Goal: Task Accomplishment & Management: Complete application form

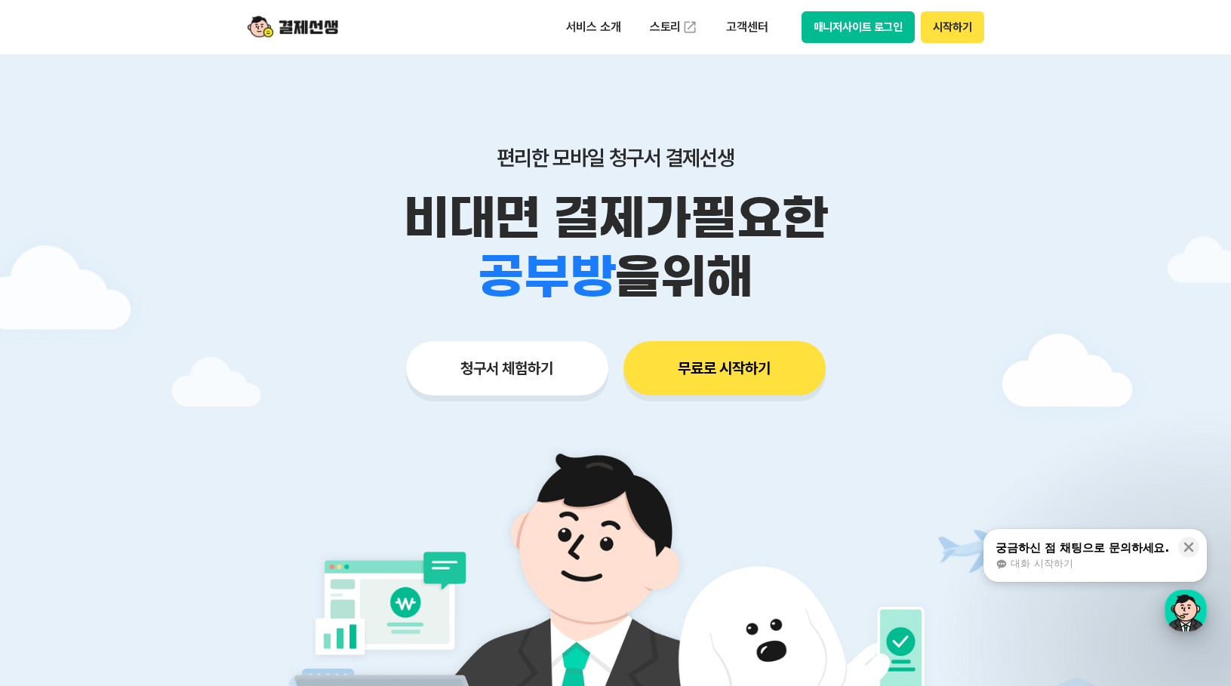
click at [1193, 608] on div "button" at bounding box center [1186, 610] width 42 height 42
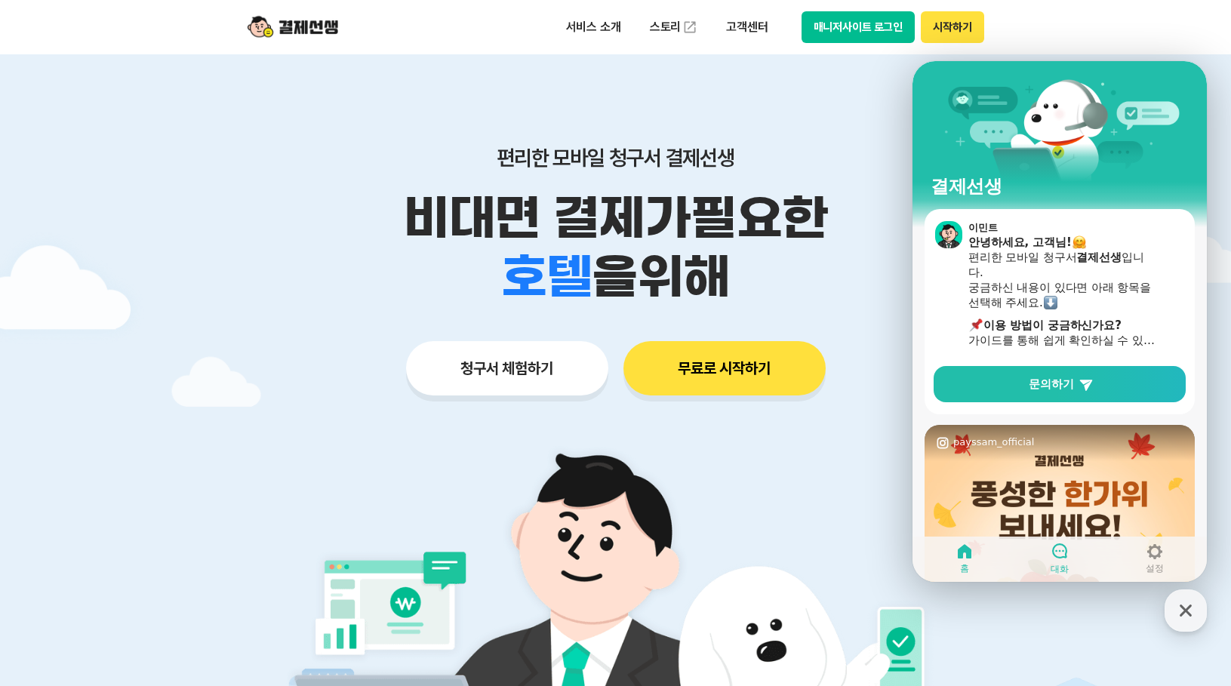
click at [1037, 573] on link "대화" at bounding box center [1059, 559] width 95 height 38
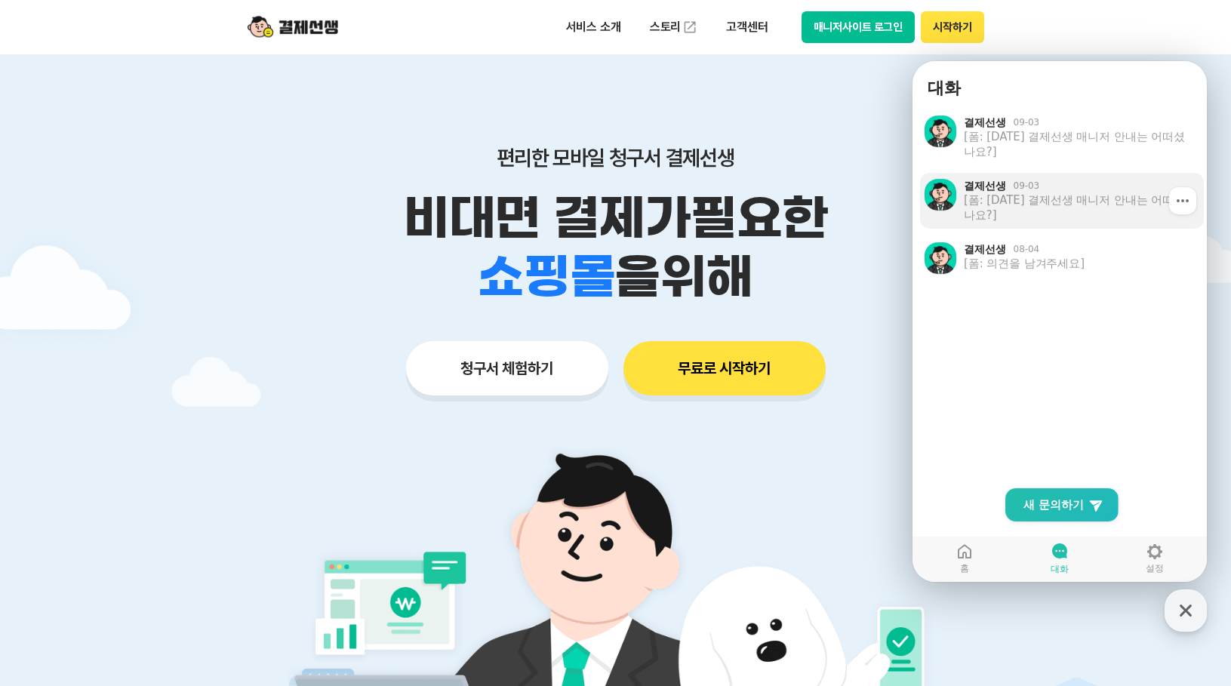
click at [1061, 200] on div "[폼: [DATE] 결제선생 매니저 안내는 어떠셨나요?]" at bounding box center [1078, 207] width 229 height 30
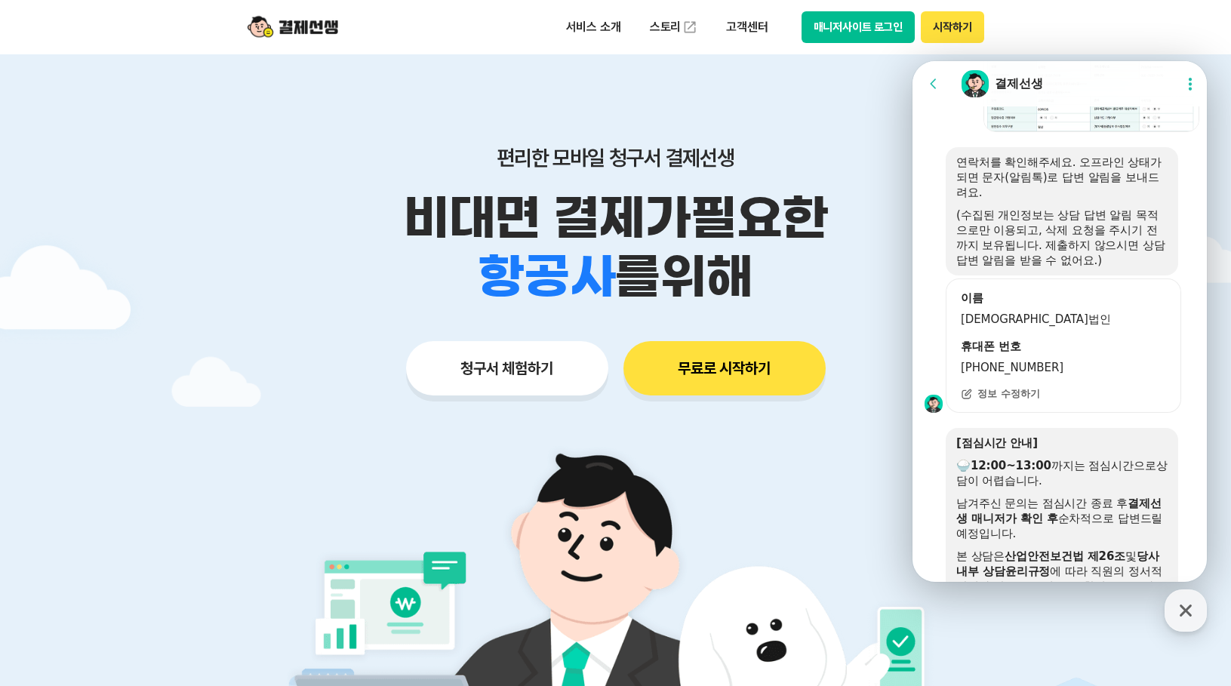
scroll to position [2401, 0]
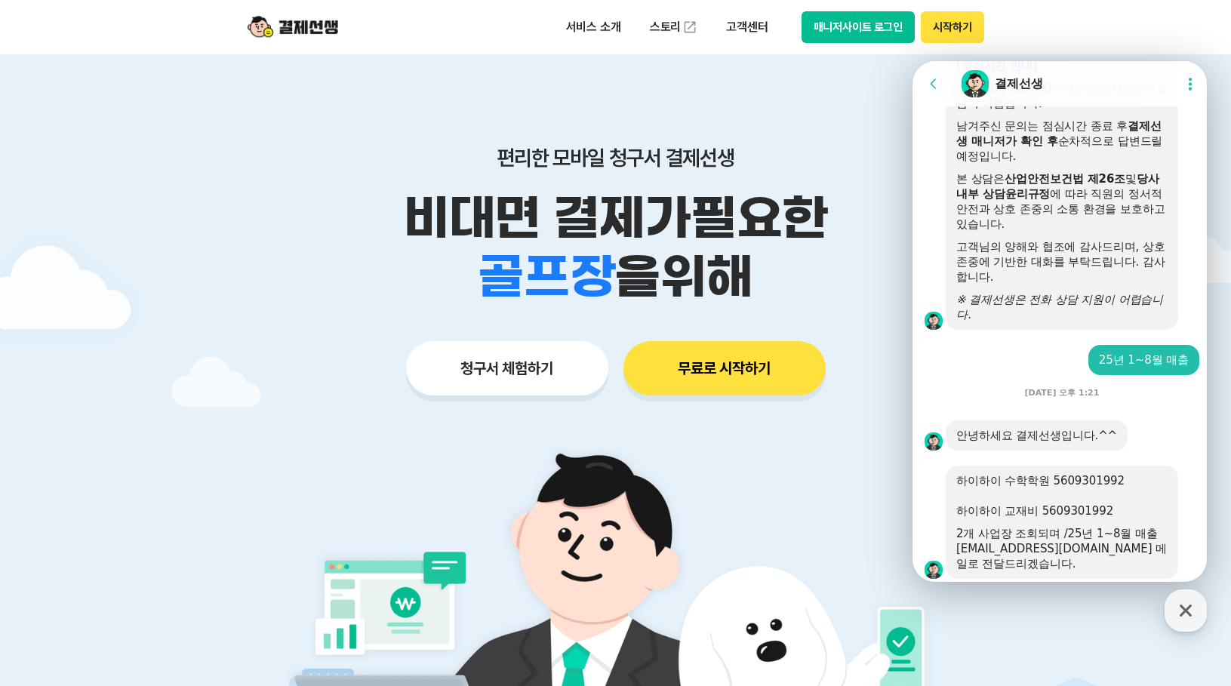
click at [937, 80] on icon at bounding box center [933, 83] width 15 height 15
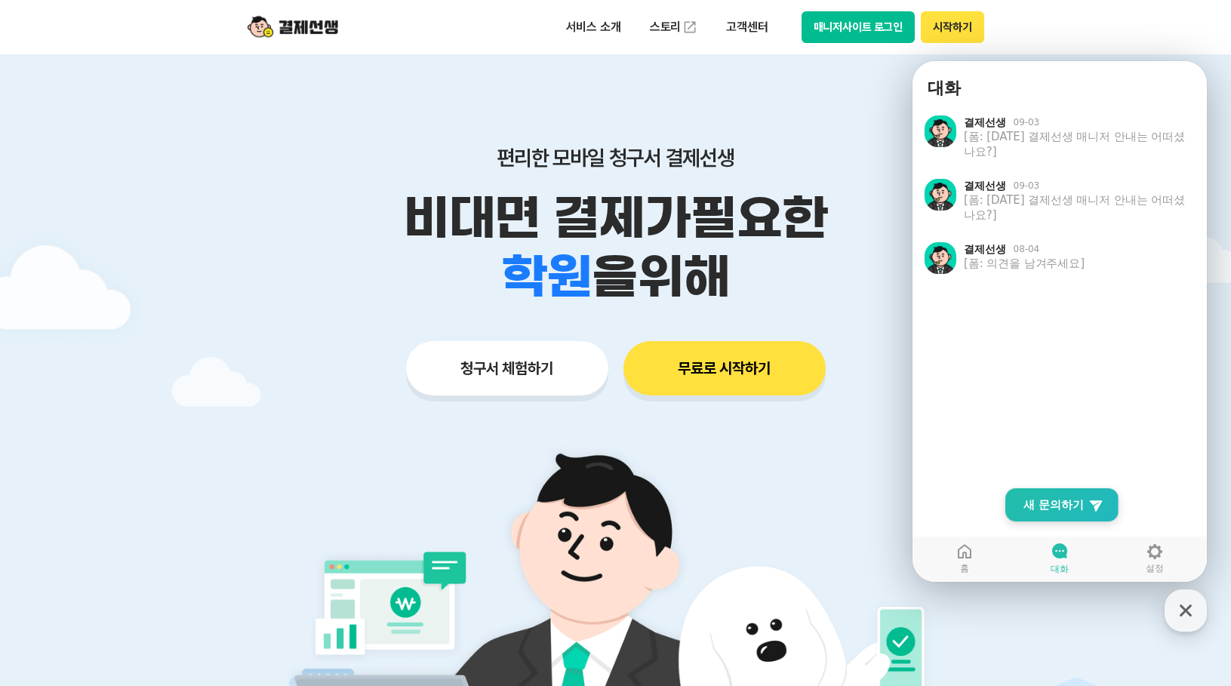
click at [1033, 516] on link "New Chat Button 새 문의하기" at bounding box center [1061, 504] width 113 height 33
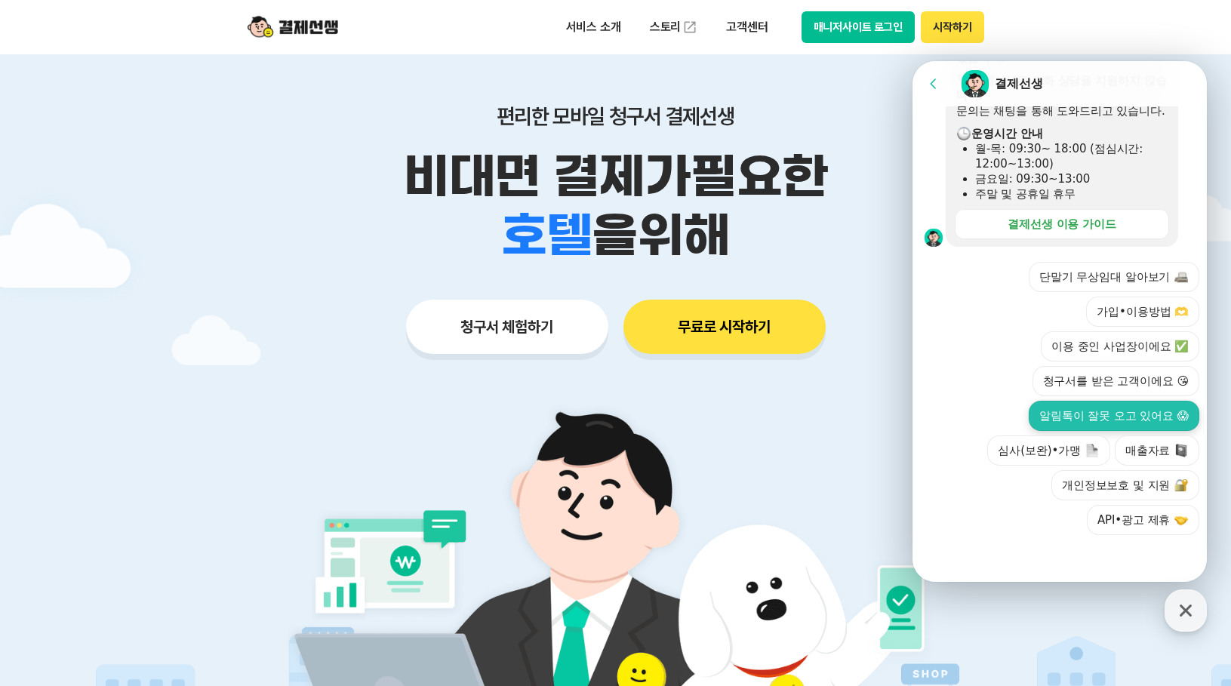
scroll to position [75, 0]
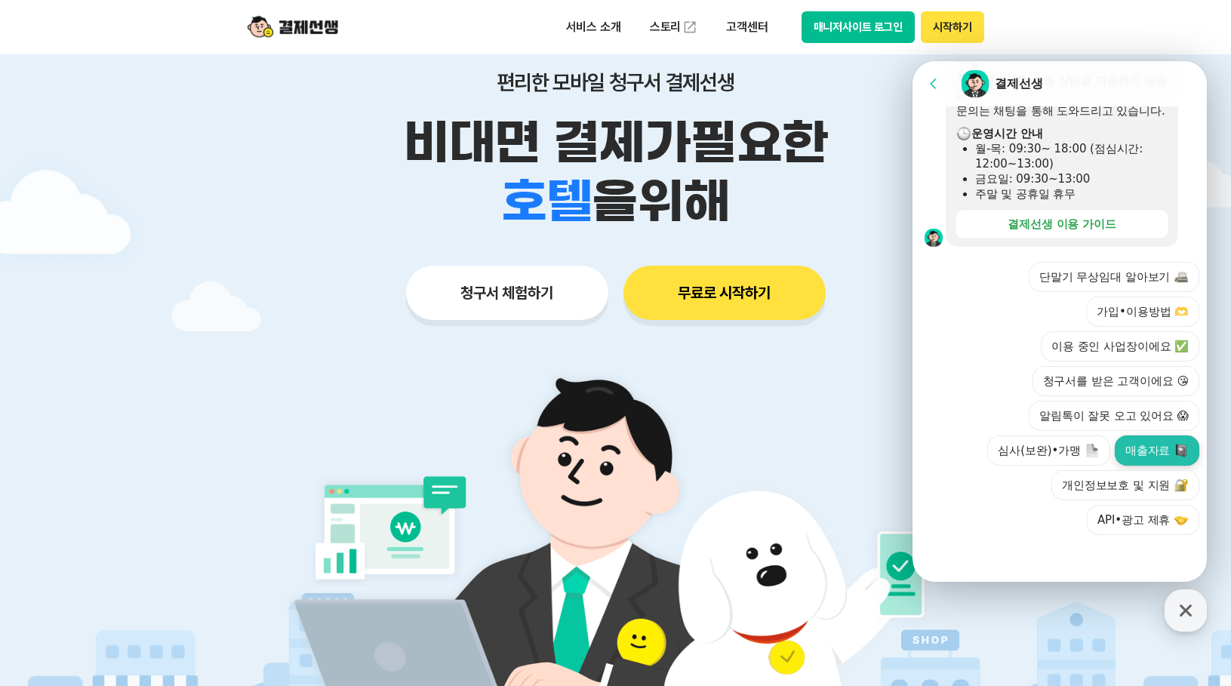
click at [1160, 441] on button "매출자료" at bounding box center [1157, 450] width 85 height 30
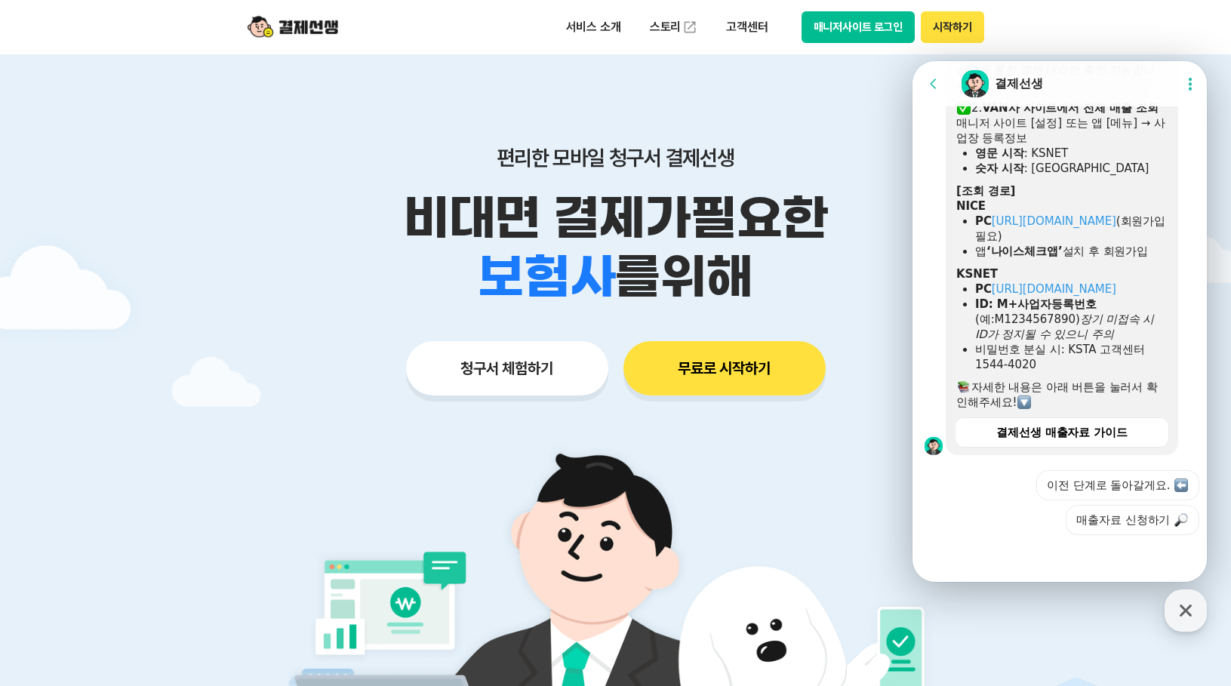
scroll to position [839, 0]
click at [1175, 557] on div at bounding box center [1062, 555] width 299 height 41
click at [1162, 525] on button "매출자료 신청하기" at bounding box center [1133, 520] width 134 height 30
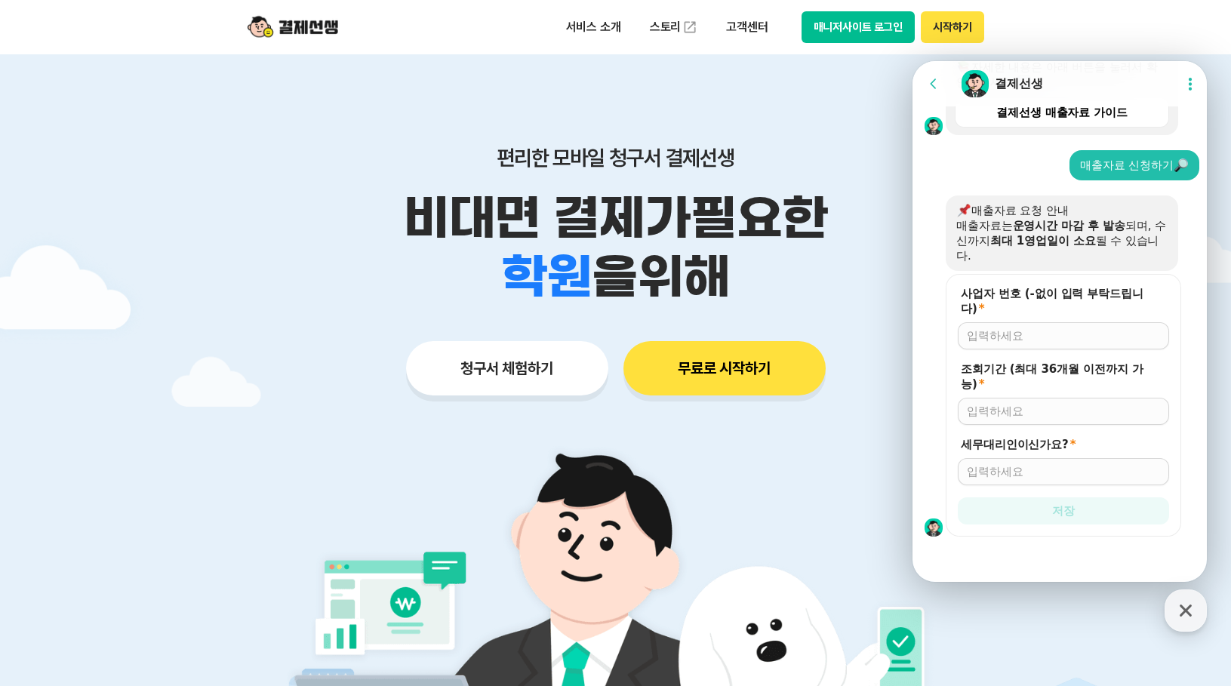
scroll to position [1146, 0]
click at [1037, 341] on div at bounding box center [1063, 334] width 211 height 27
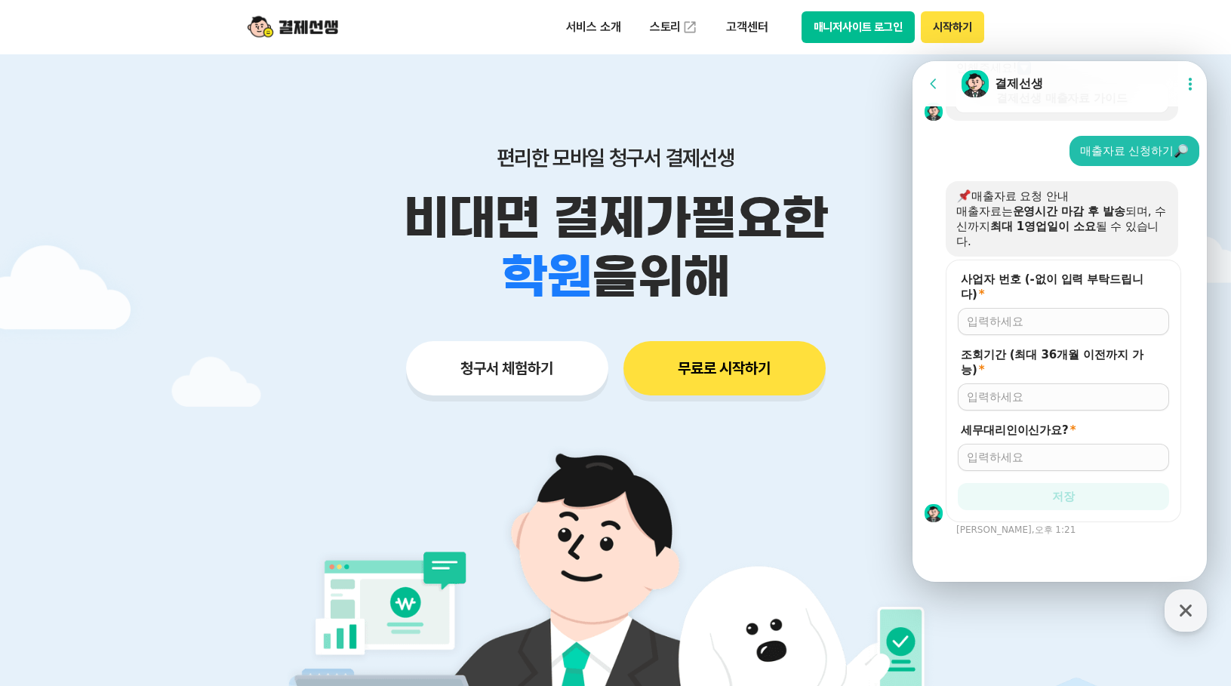
click at [1037, 357] on form "사업자 번호 (-없이 입력 부탁드립니다) * 조회기간 (최대 36개월 이전까지 가능) * 세무대리인이신가요? * 저장" at bounding box center [1063, 391] width 235 height 263
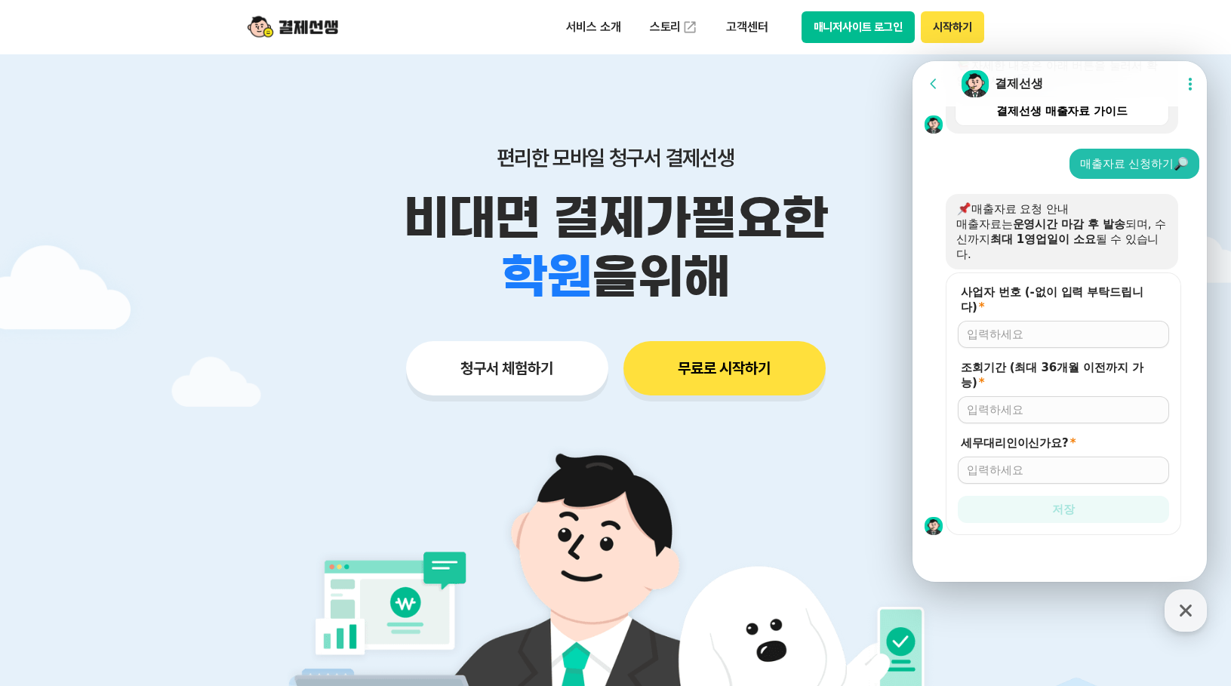
click at [1038, 336] on div at bounding box center [1063, 334] width 211 height 27
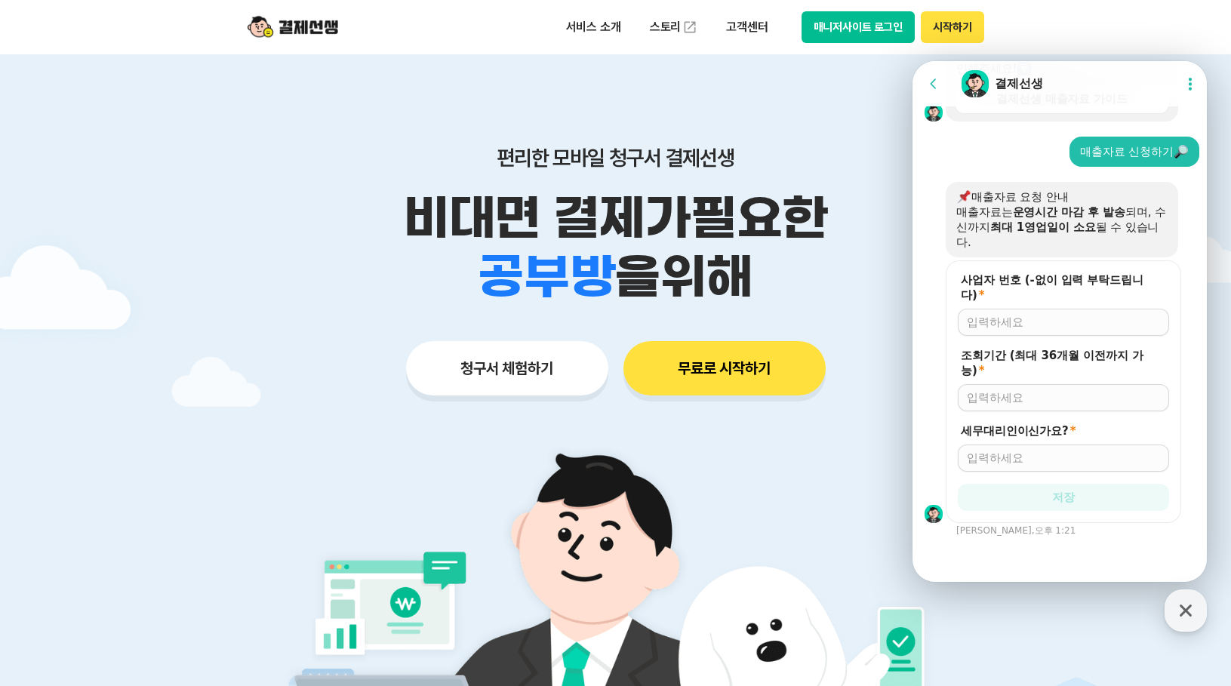
scroll to position [1159, 0]
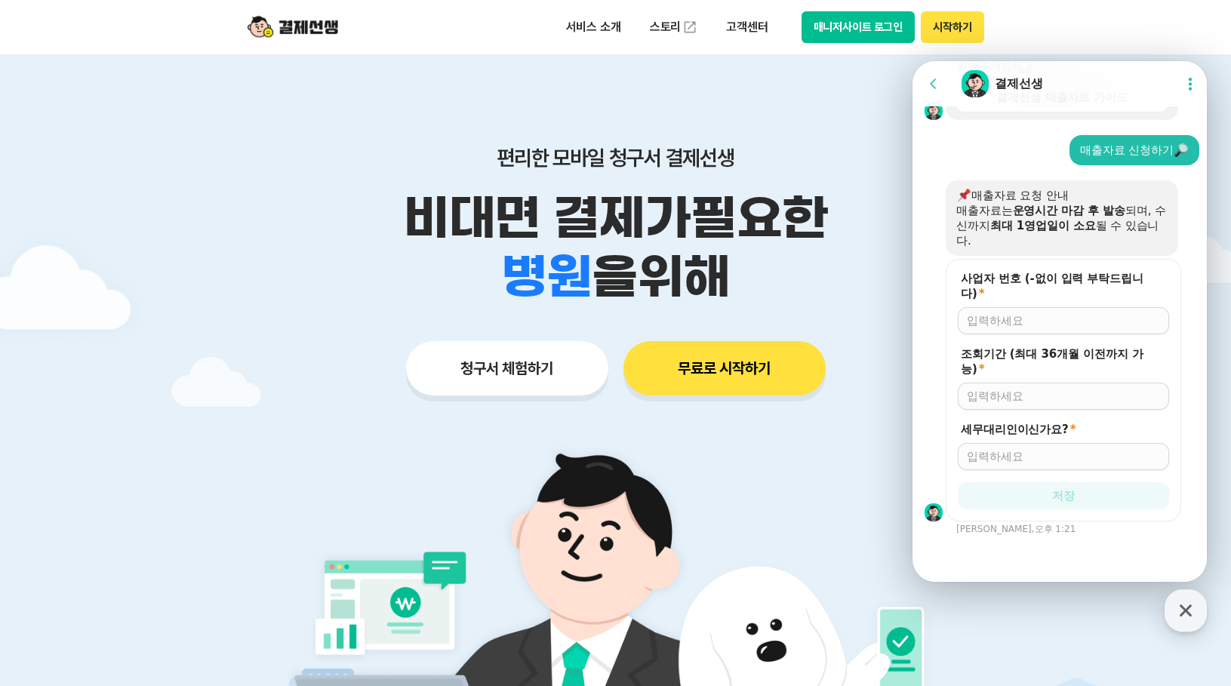
click at [1060, 328] on input "사업자 번호 (-없이 입력 부탁드립니다) *" at bounding box center [1063, 320] width 193 height 15
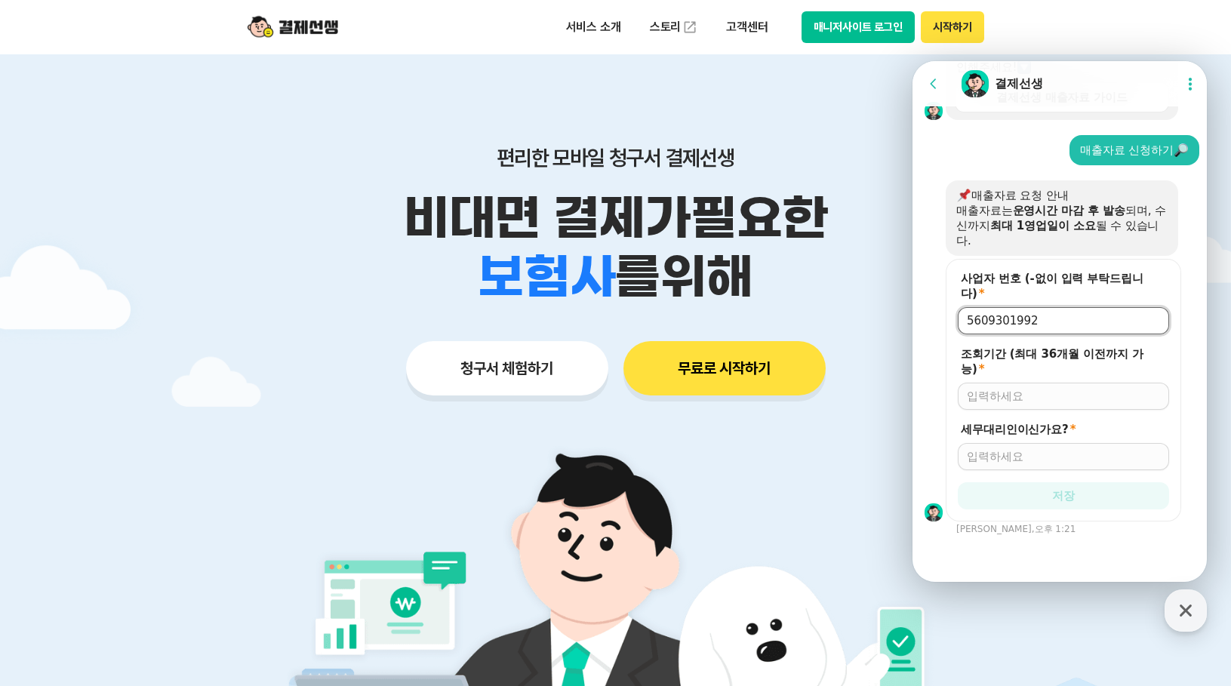
type input "5609301992"
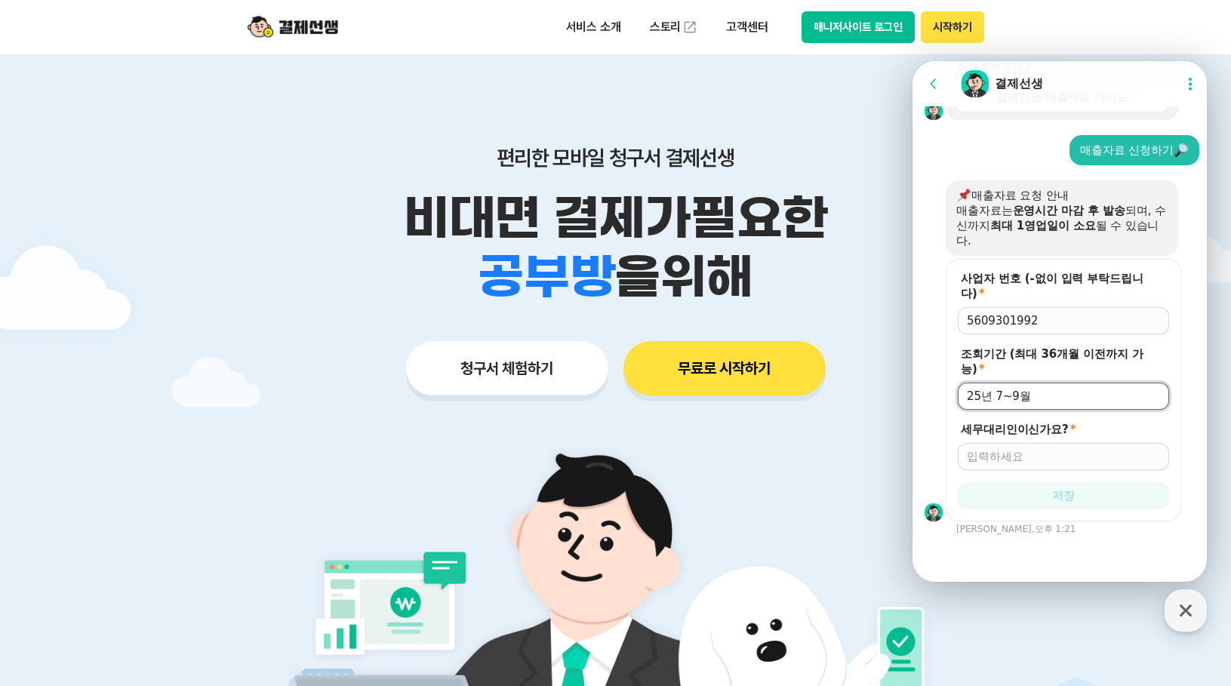
type input "25년 7~9월"
click at [1060, 459] on input "세무대리인이신가요? *" at bounding box center [1063, 456] width 193 height 15
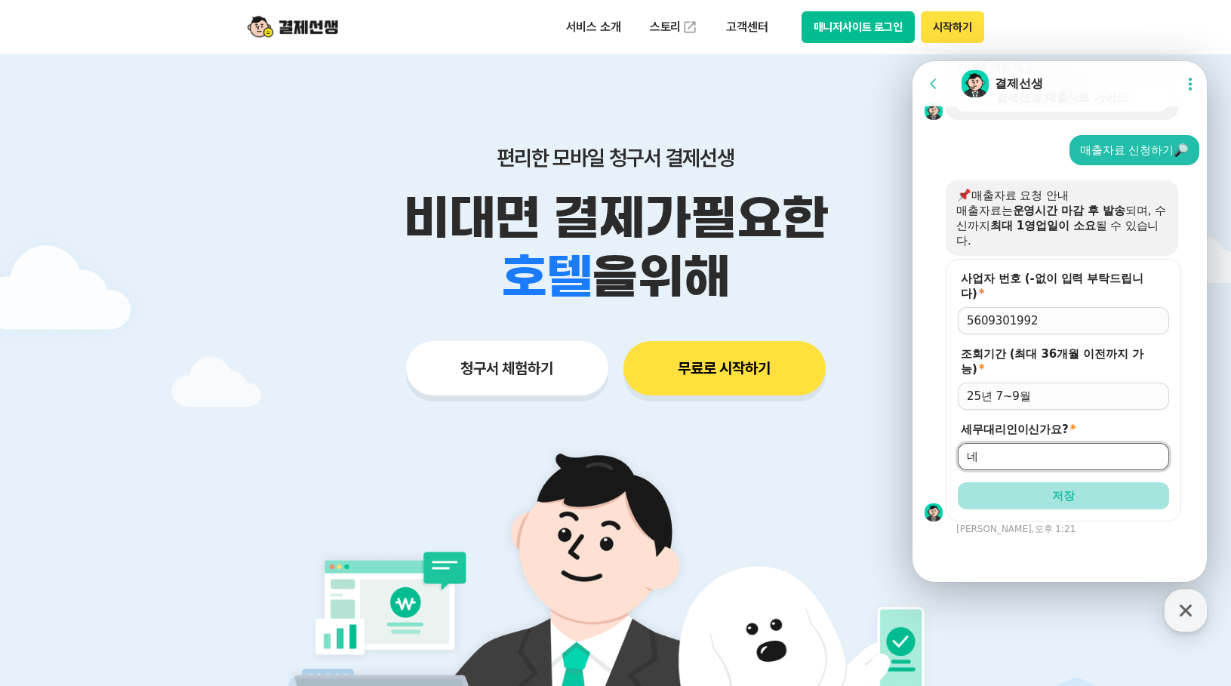
type input "네"
click at [1061, 483] on button "저장" at bounding box center [1063, 495] width 211 height 27
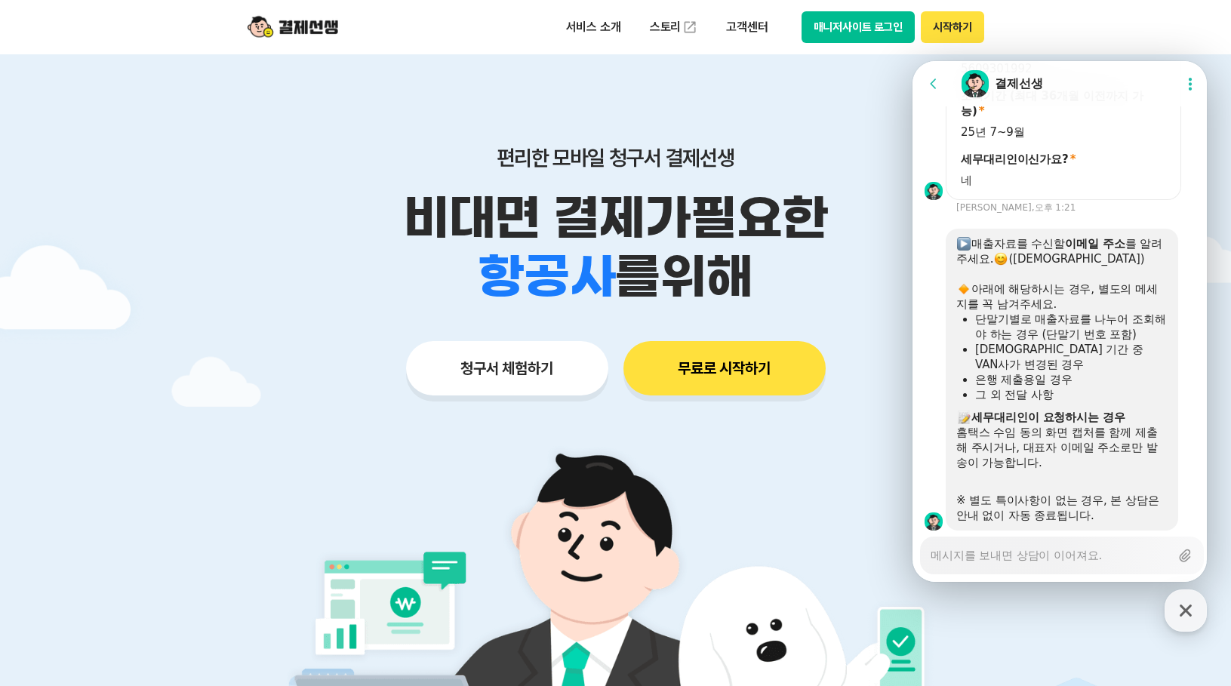
scroll to position [1431, 0]
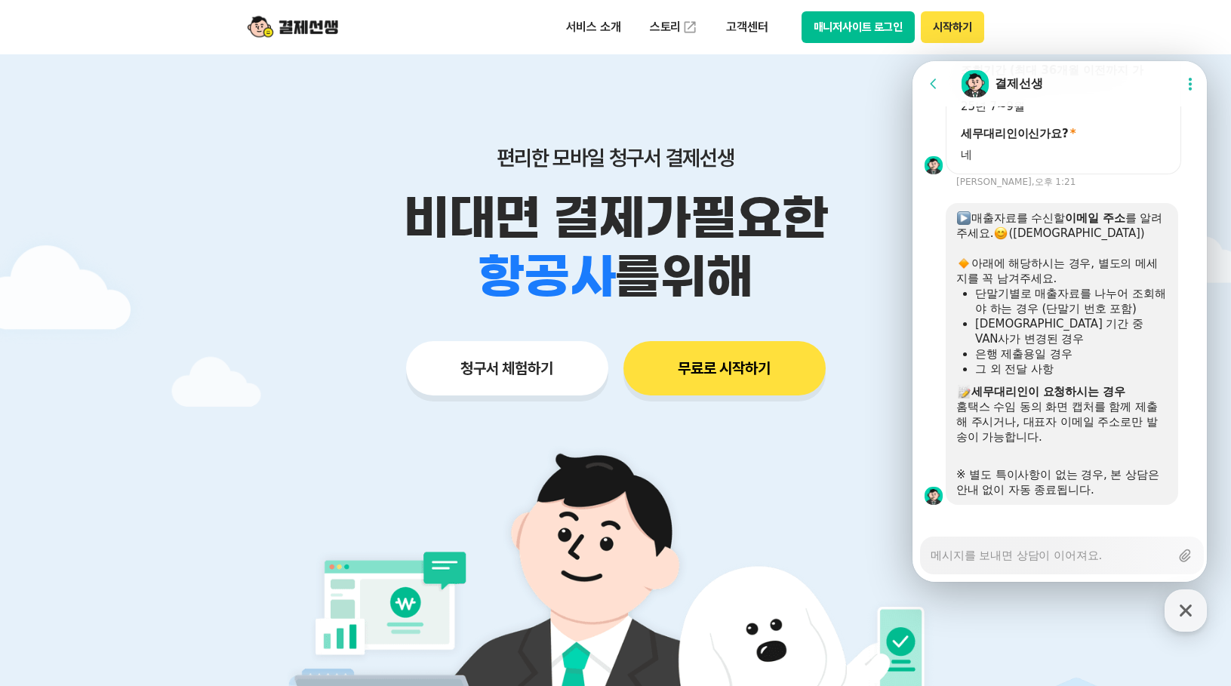
click at [1070, 559] on textarea "Messenger Input Textarea" at bounding box center [1050, 550] width 239 height 26
type textarea "x"
type textarea "ㅅ"
type textarea "x"
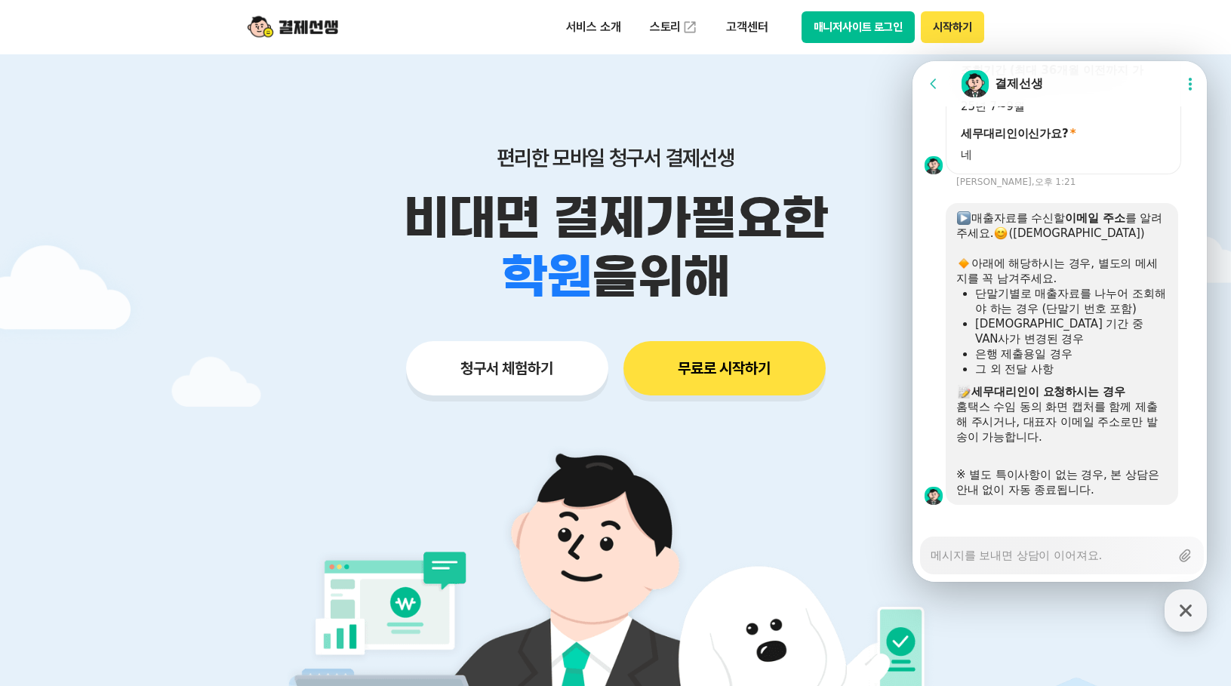
type textarea "x"
type textarea "t"
type textarea "x"
type textarea "ta"
type textarea "x"
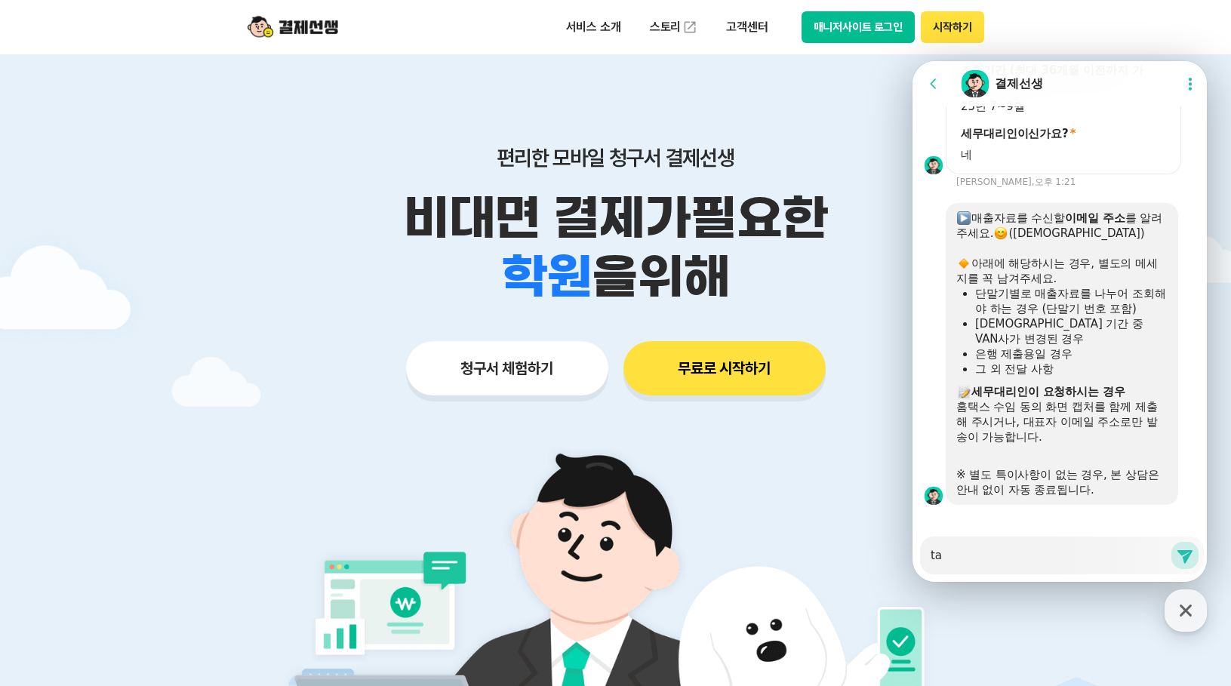
type textarea "tax"
type textarea "x"
type textarea "taxd"
type textarea "x"
type textarea "taxdy"
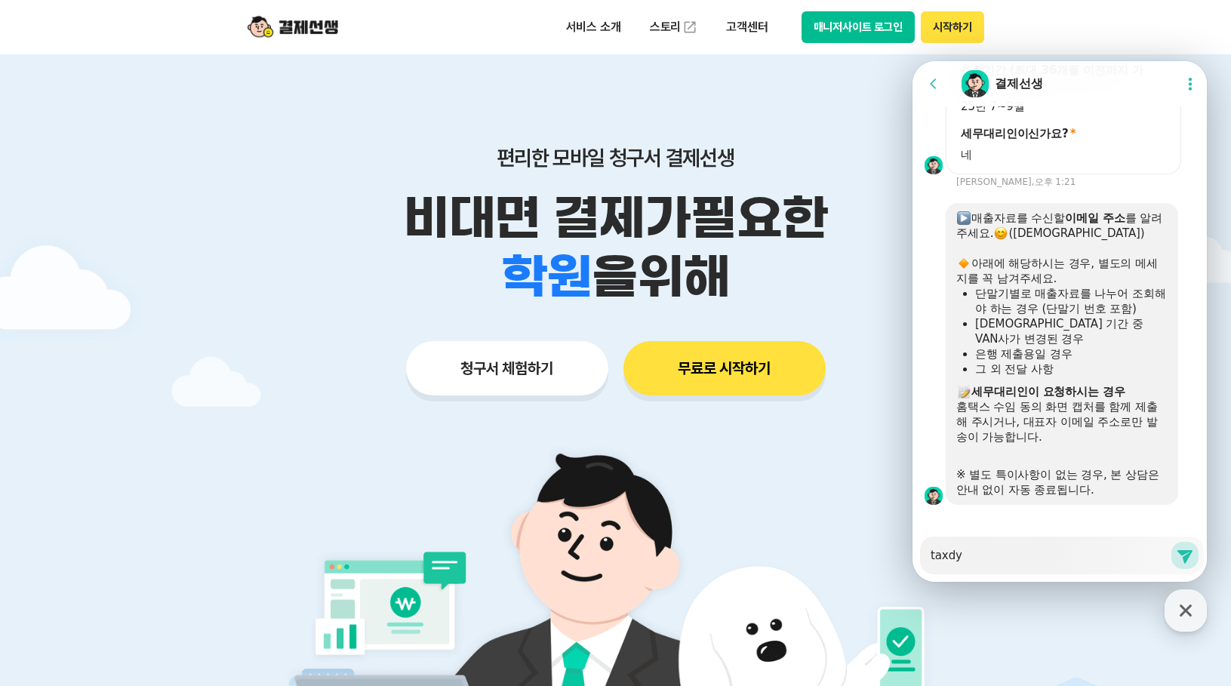
type textarea "x"
type textarea "taxdyo"
type textarea "x"
type textarea "taxdyou"
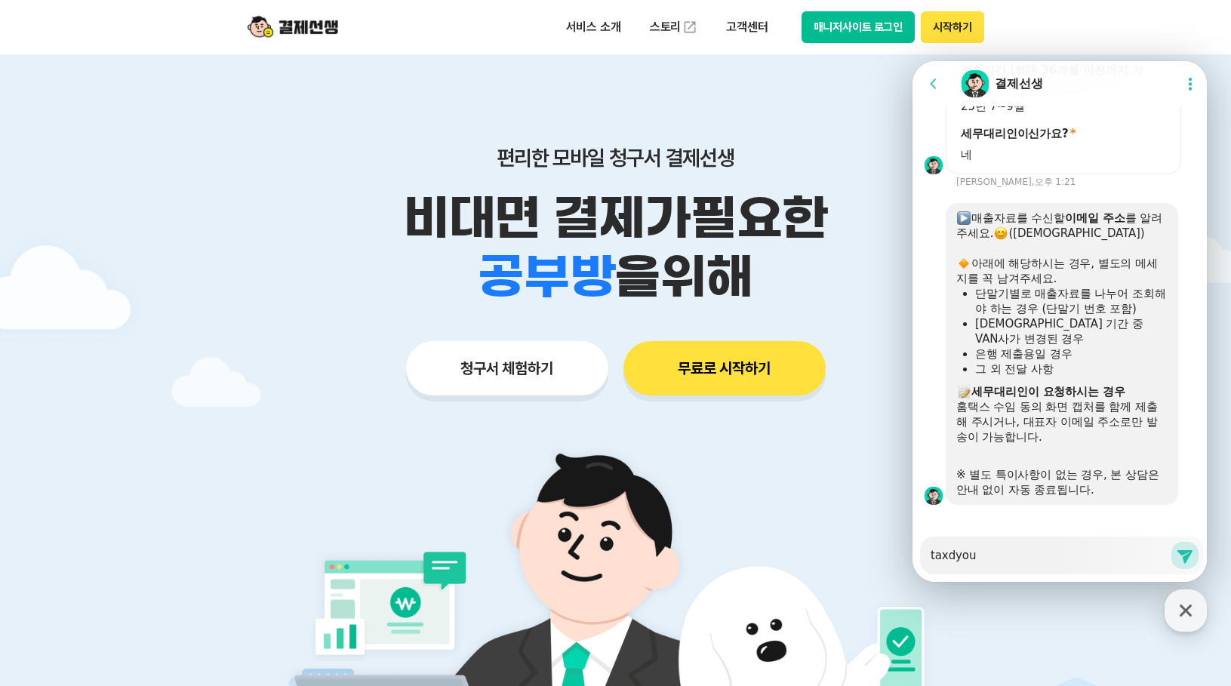
type textarea "x"
type textarea "taxdyoun"
type textarea "x"
type textarea "taxdyoung"
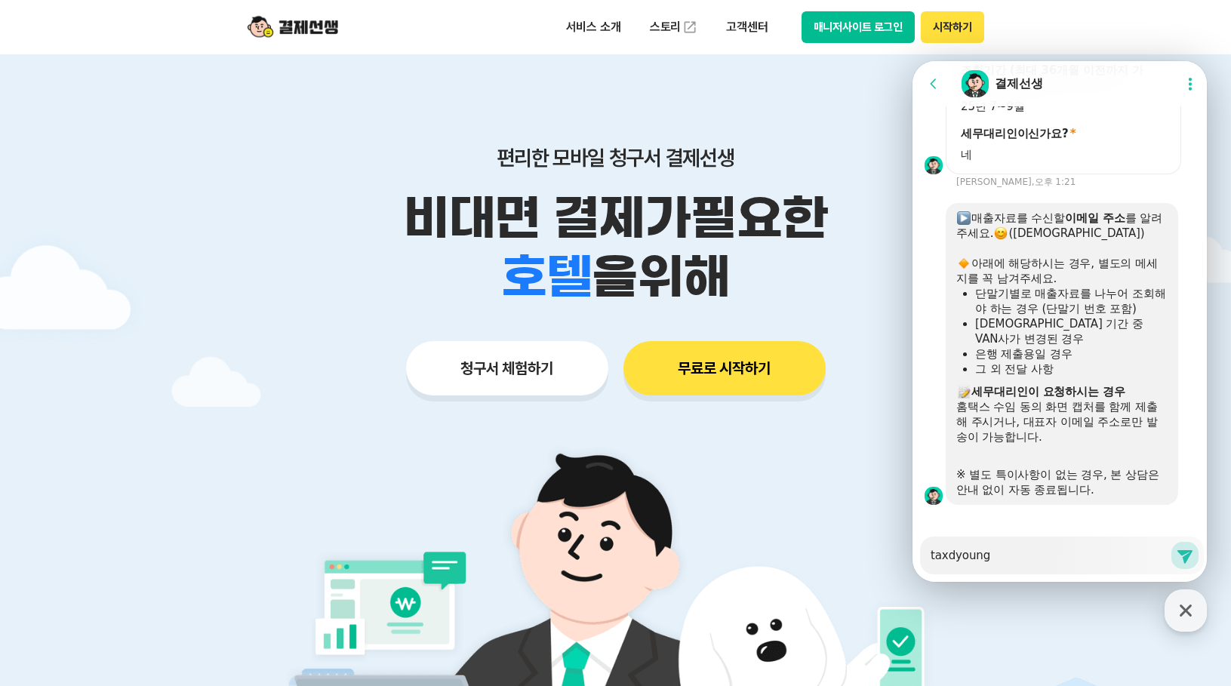
type textarea "x"
type textarea "taxdyoung@"
type textarea "x"
type textarea "taxdyoung@n"
type textarea "x"
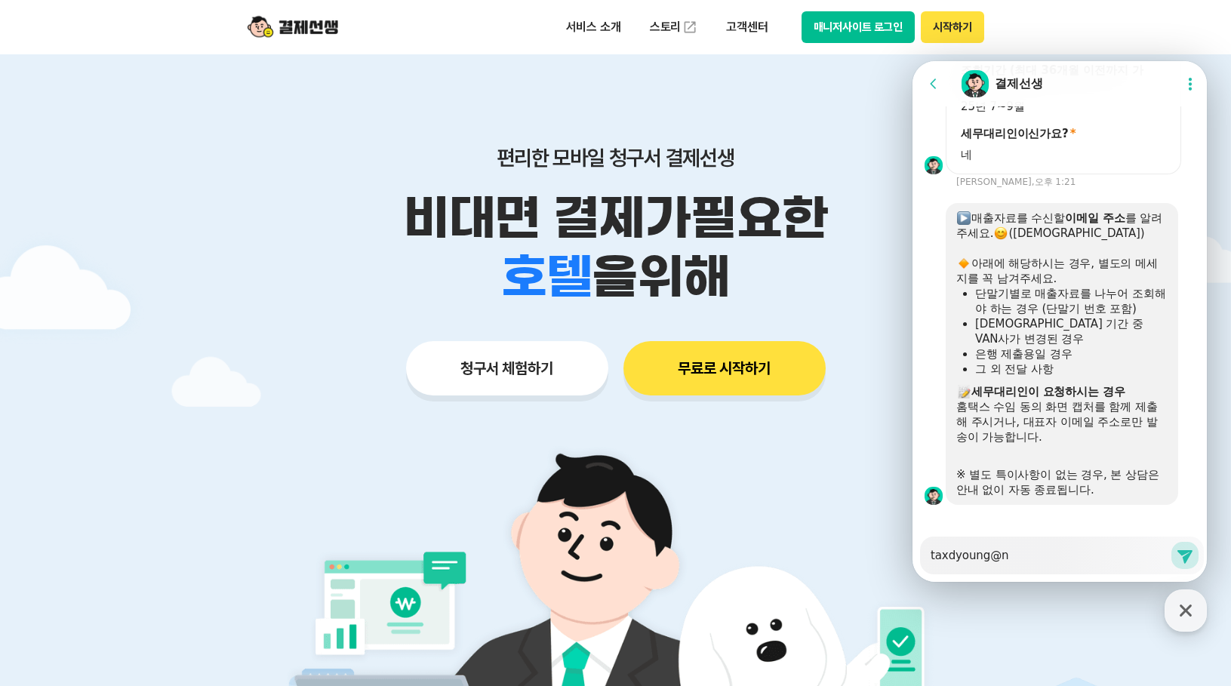
type textarea "taxdyoung@na"
type textarea "x"
type textarea "taxdyoung@nav"
type textarea "x"
type textarea "taxdyoung@nave"
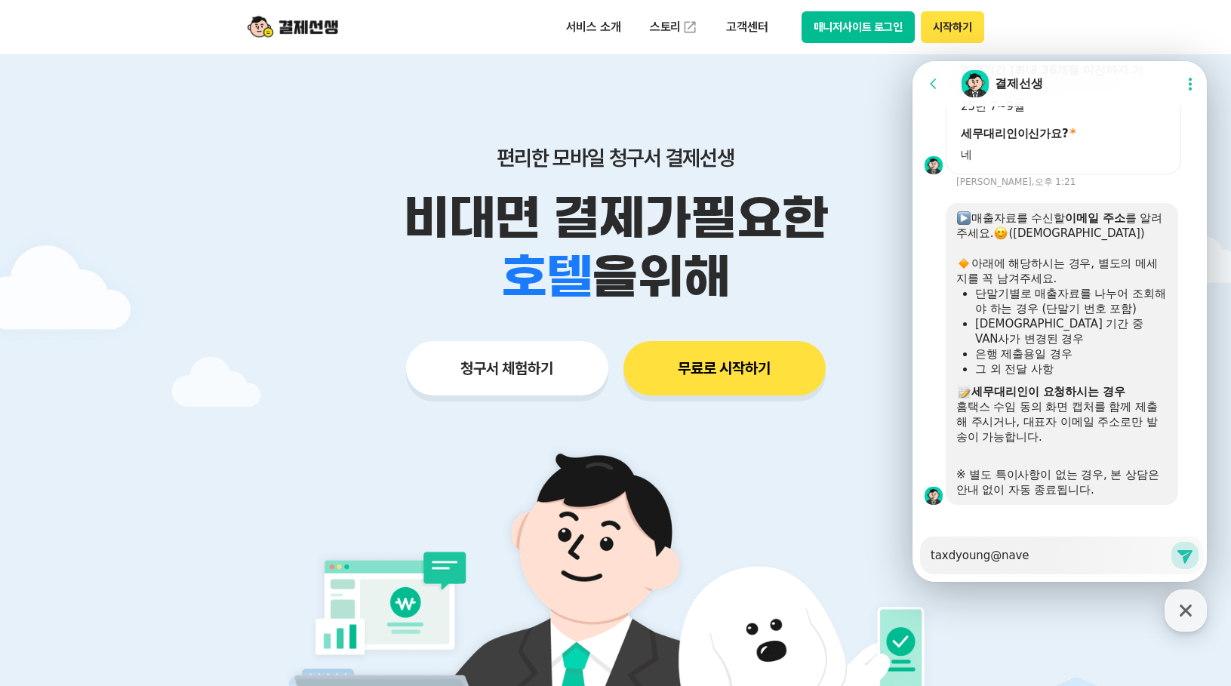
type textarea "x"
type textarea "taxdyoung@naver"
type textarea "x"
type textarea "taxdyoung@naver."
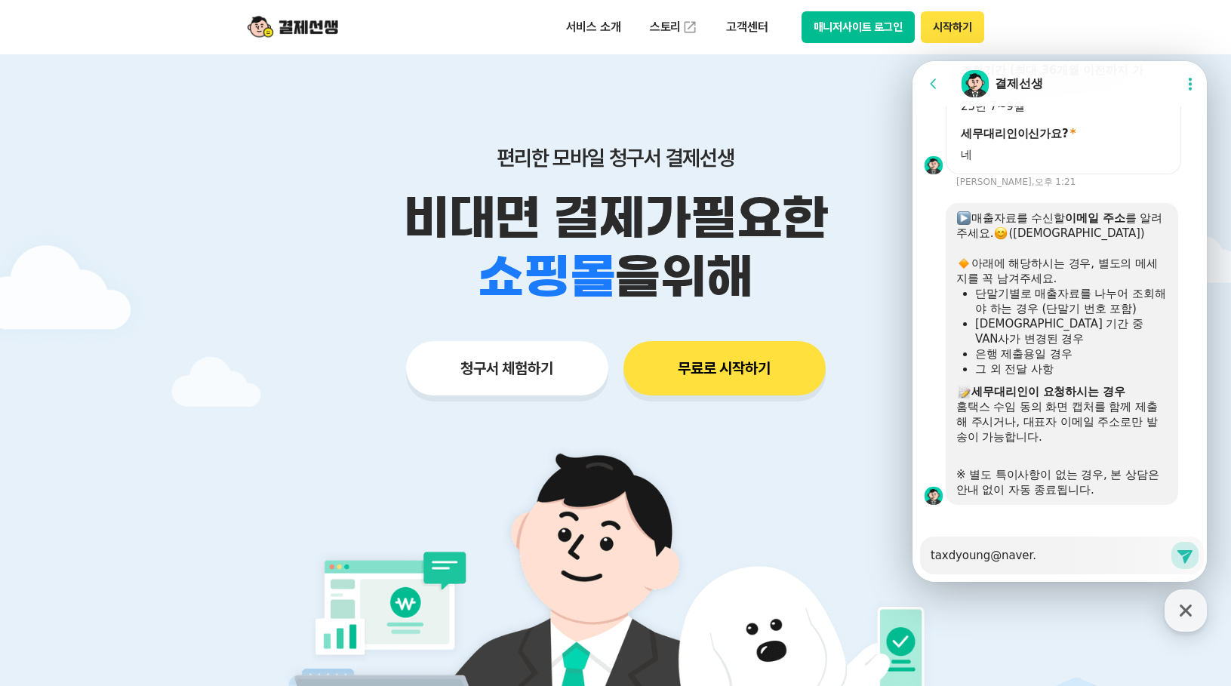
type textarea "x"
type textarea "taxdyoung@naver.c"
type textarea "x"
type textarea "[EMAIL_ADDRESS][DOMAIN_NAME]"
type textarea "x"
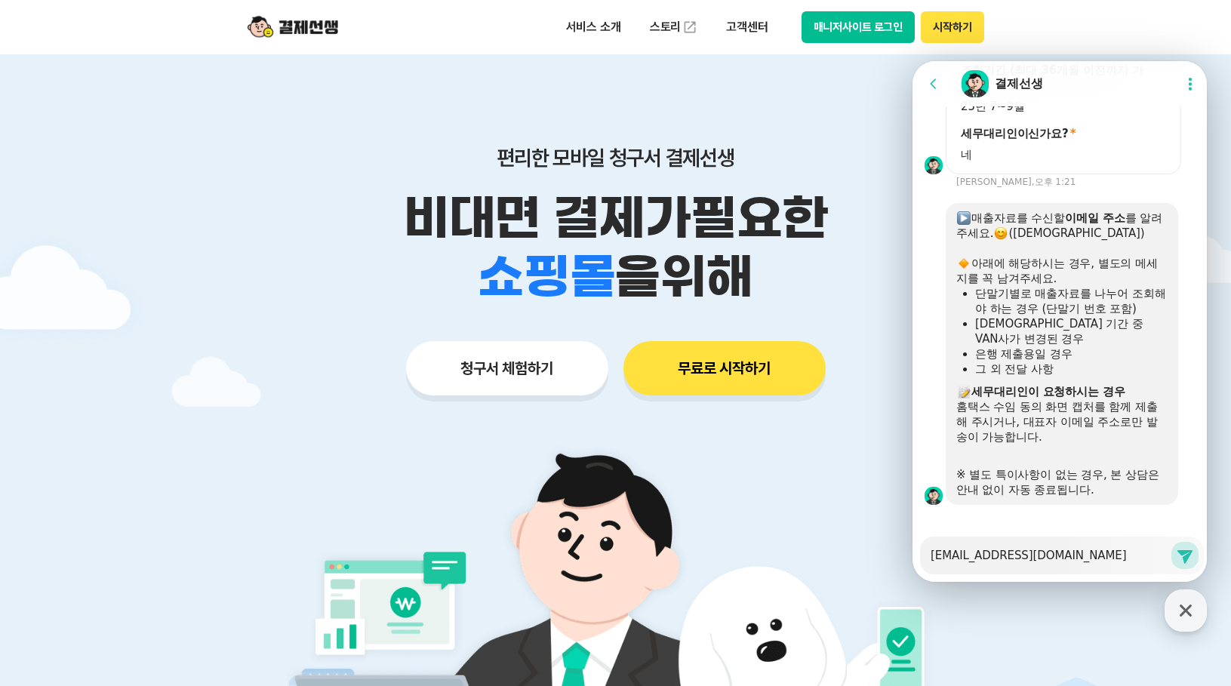
type textarea "[EMAIL_ADDRESS][DOMAIN_NAME]"
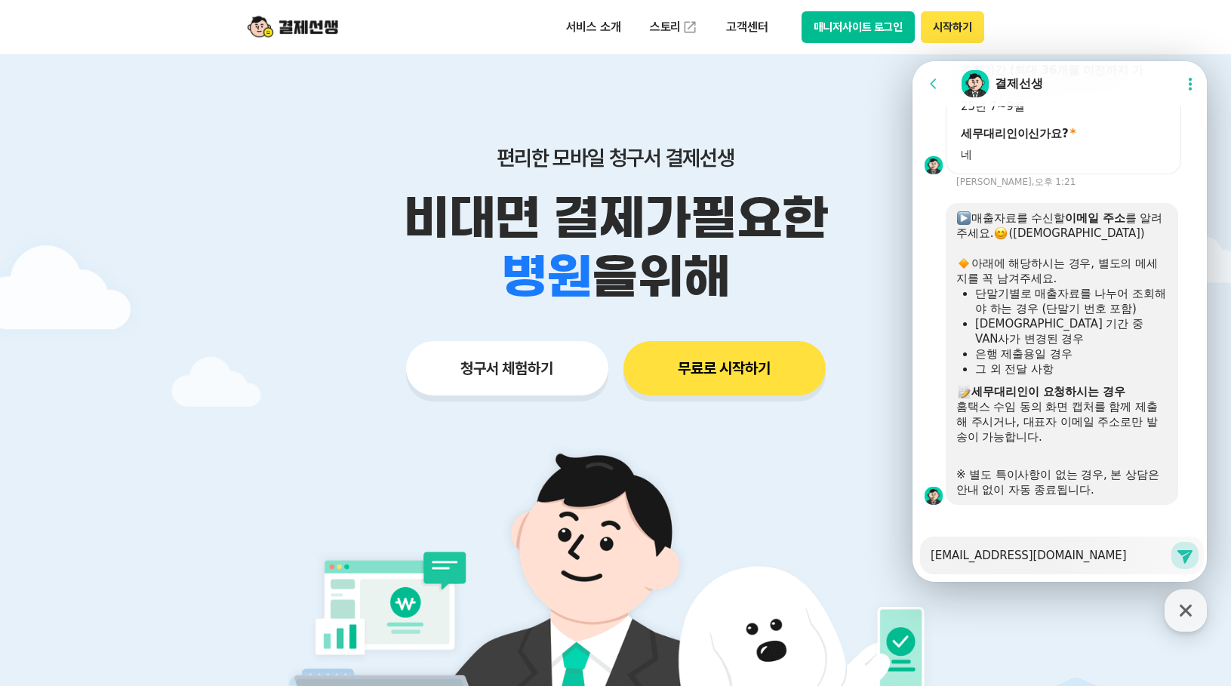
type textarea "x"
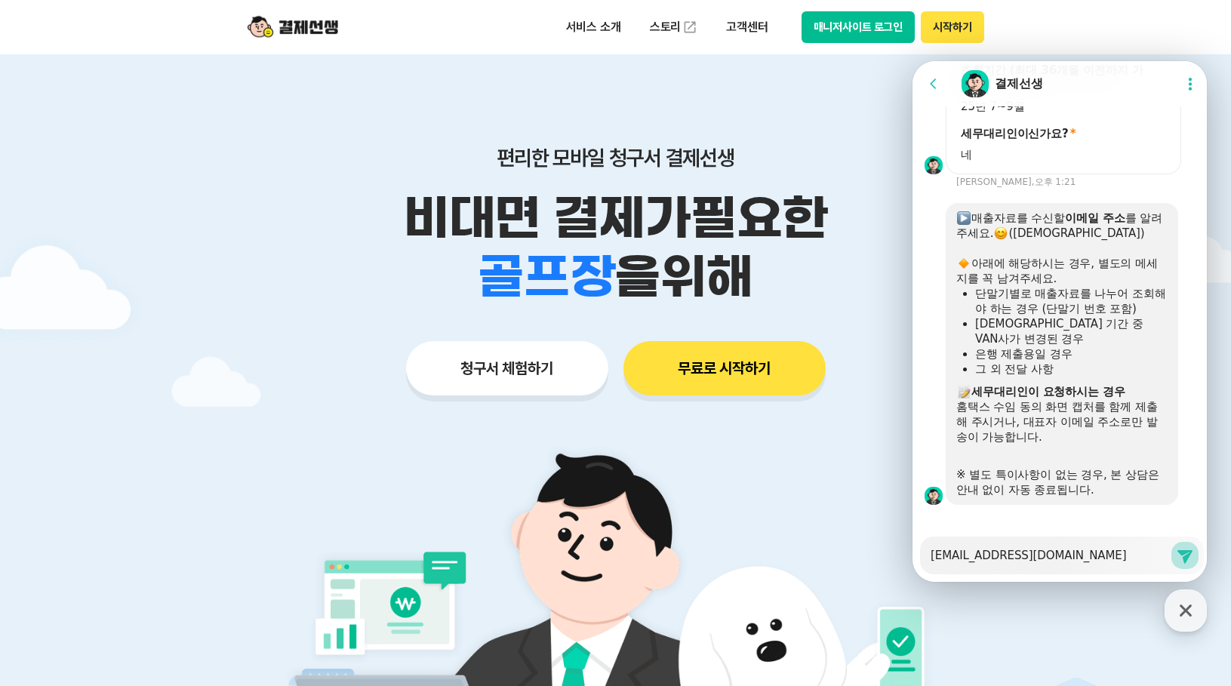
type textarea "[EMAIL_ADDRESS][DOMAIN_NAME]"
click at [1176, 559] on icon at bounding box center [1185, 555] width 18 height 18
type textarea "x"
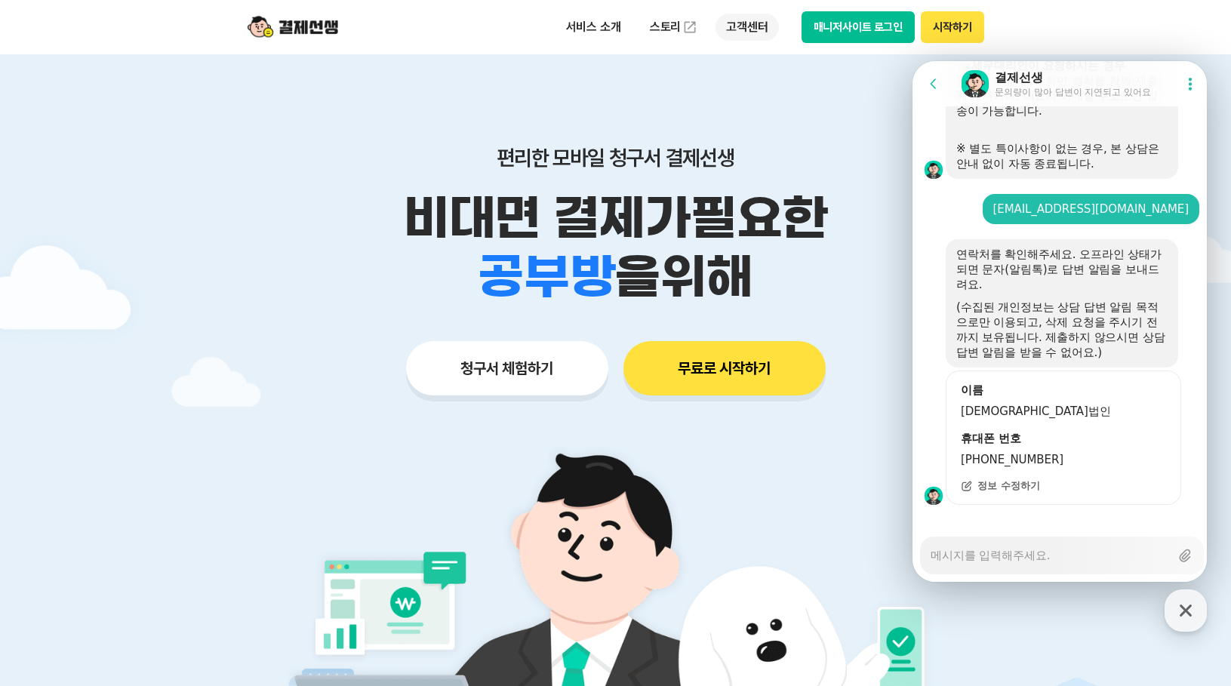
scroll to position [1757, 0]
click at [1033, 558] on textarea "Messenger Input Textarea" at bounding box center [1050, 550] width 239 height 26
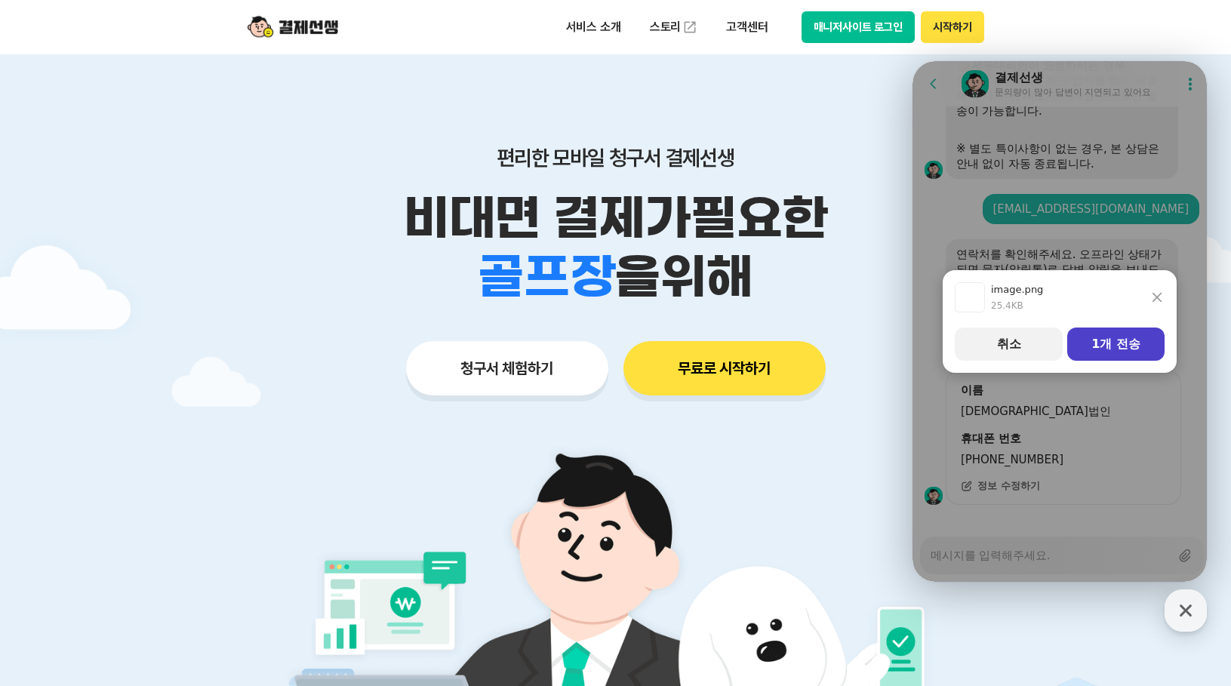
click at [1128, 338] on button "1개 전송" at bounding box center [1115, 344] width 97 height 33
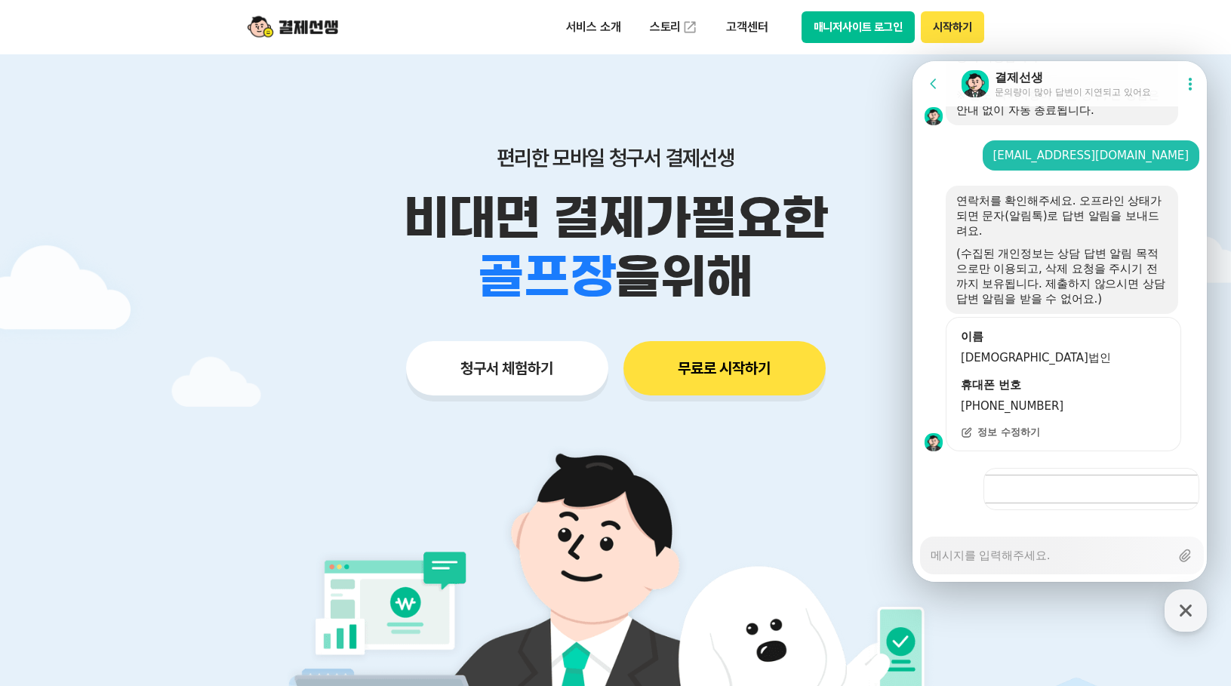
scroll to position [1816, 0]
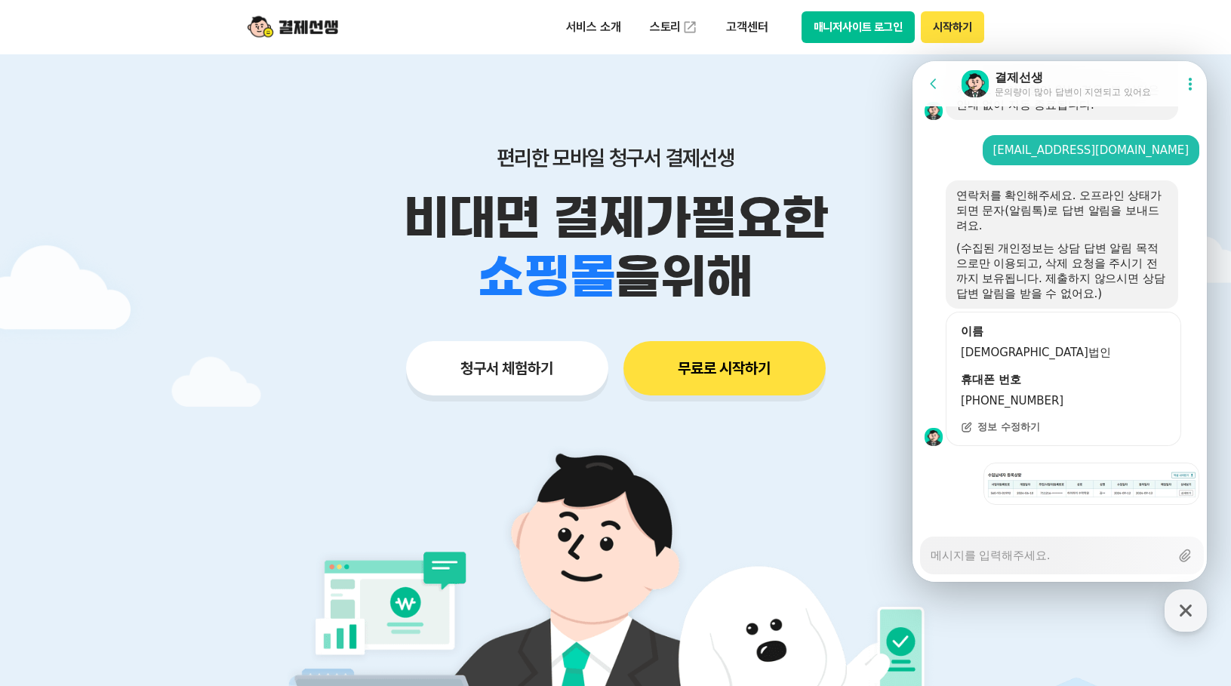
click at [1128, 393] on span "[PHONE_NUMBER]" at bounding box center [1063, 400] width 205 height 15
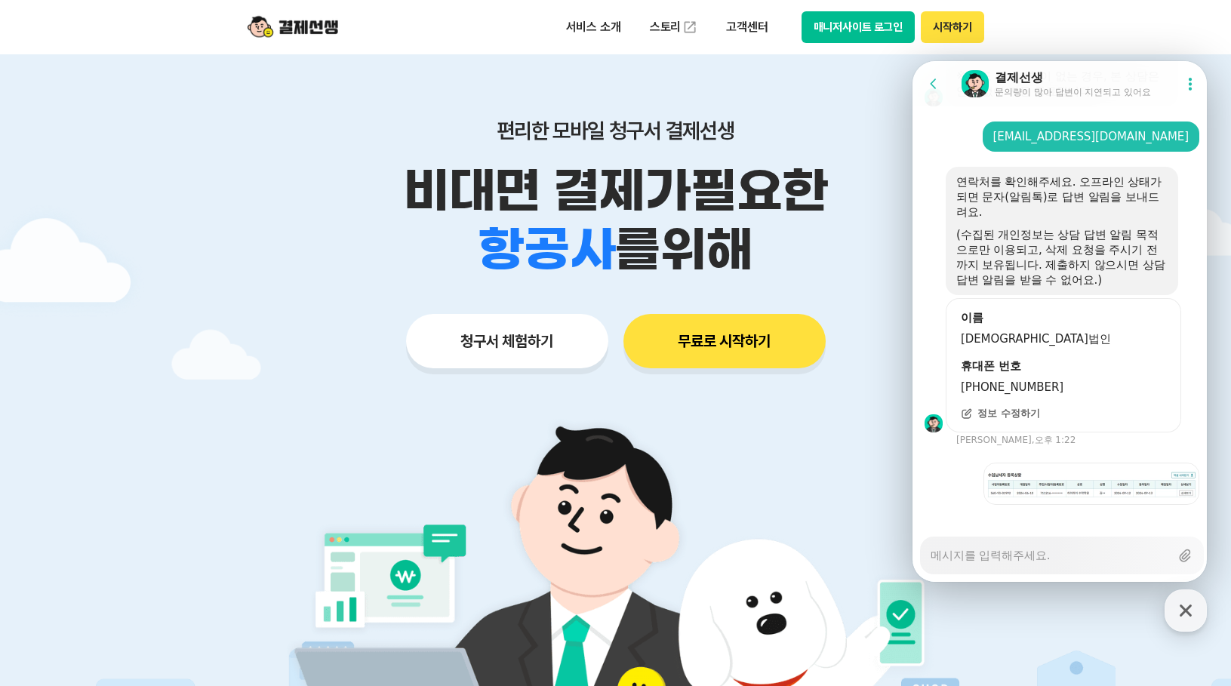
scroll to position [0, 0]
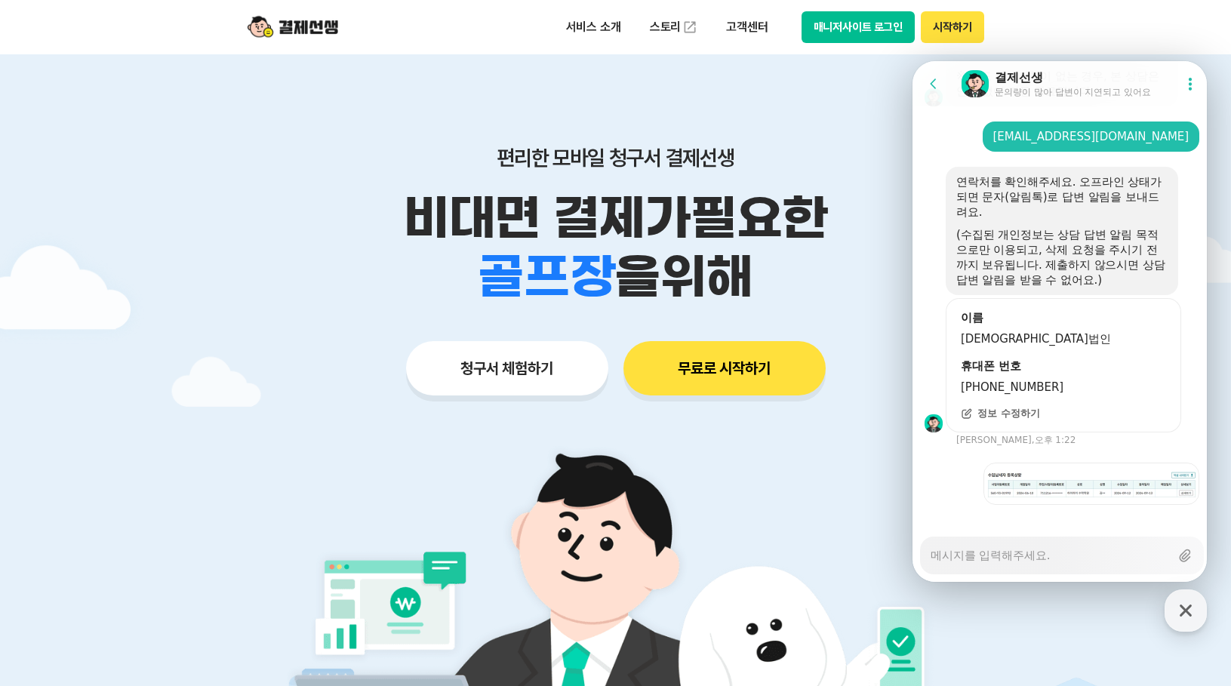
click at [1005, 407] on span "정보 수정하기" at bounding box center [1008, 414] width 63 height 14
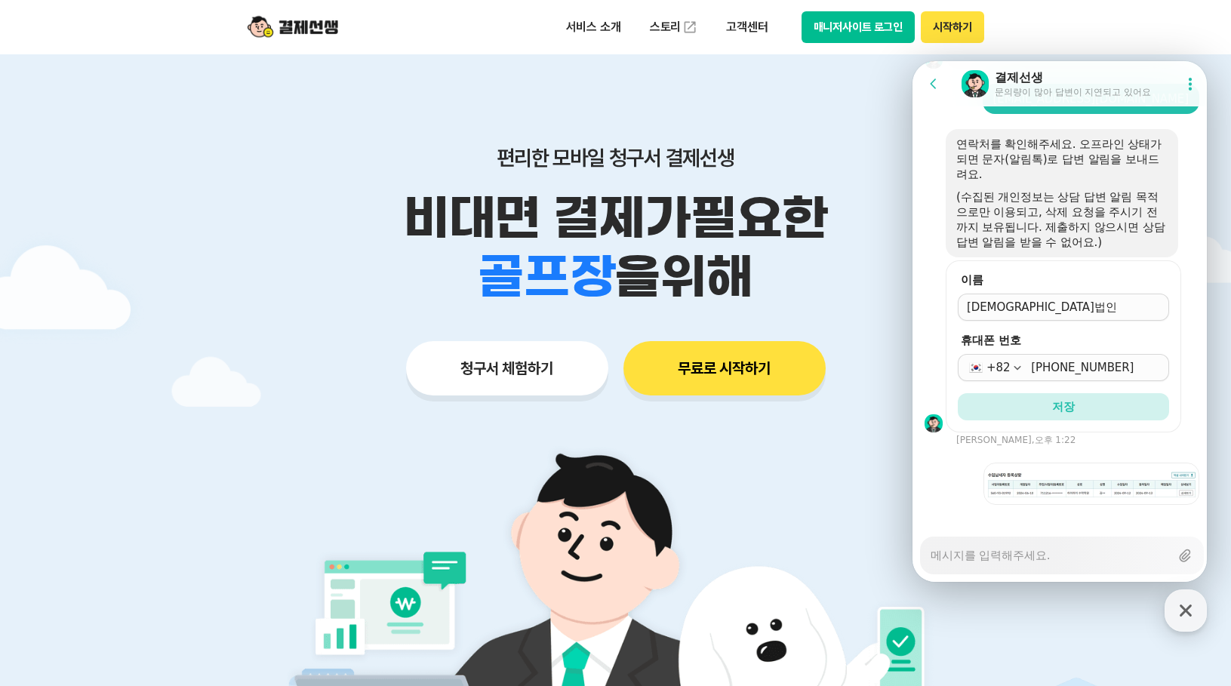
click at [1005, 399] on button "저장" at bounding box center [1063, 406] width 211 height 27
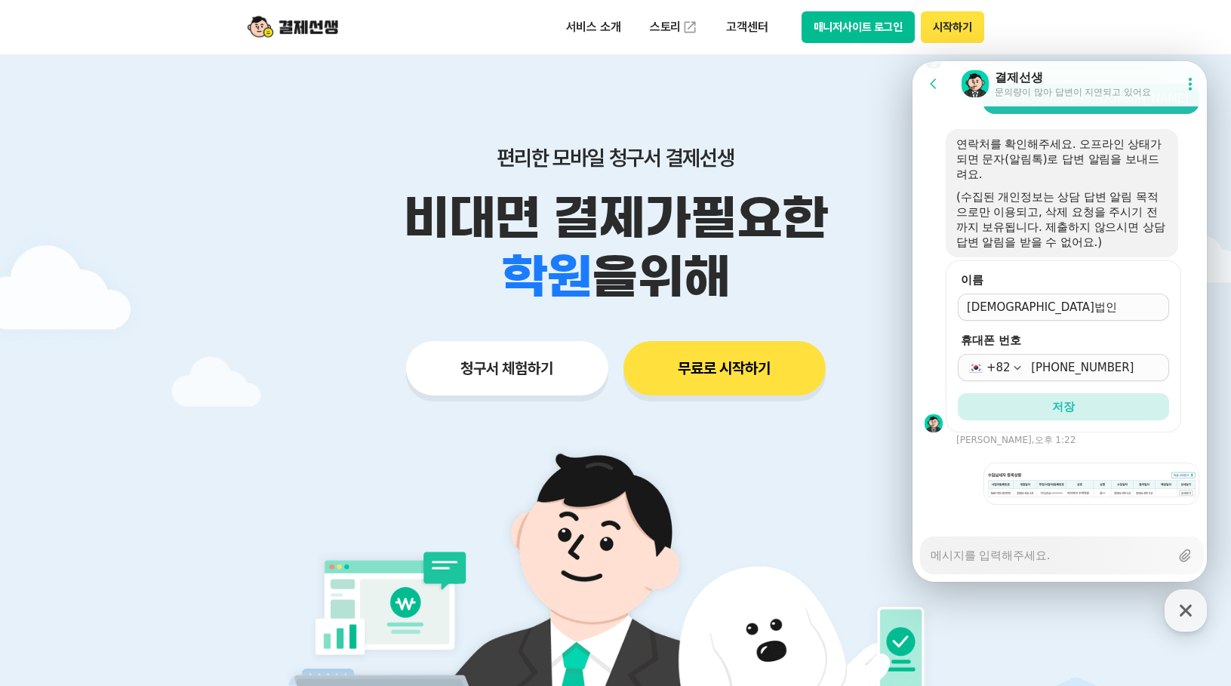
scroll to position [1830, 0]
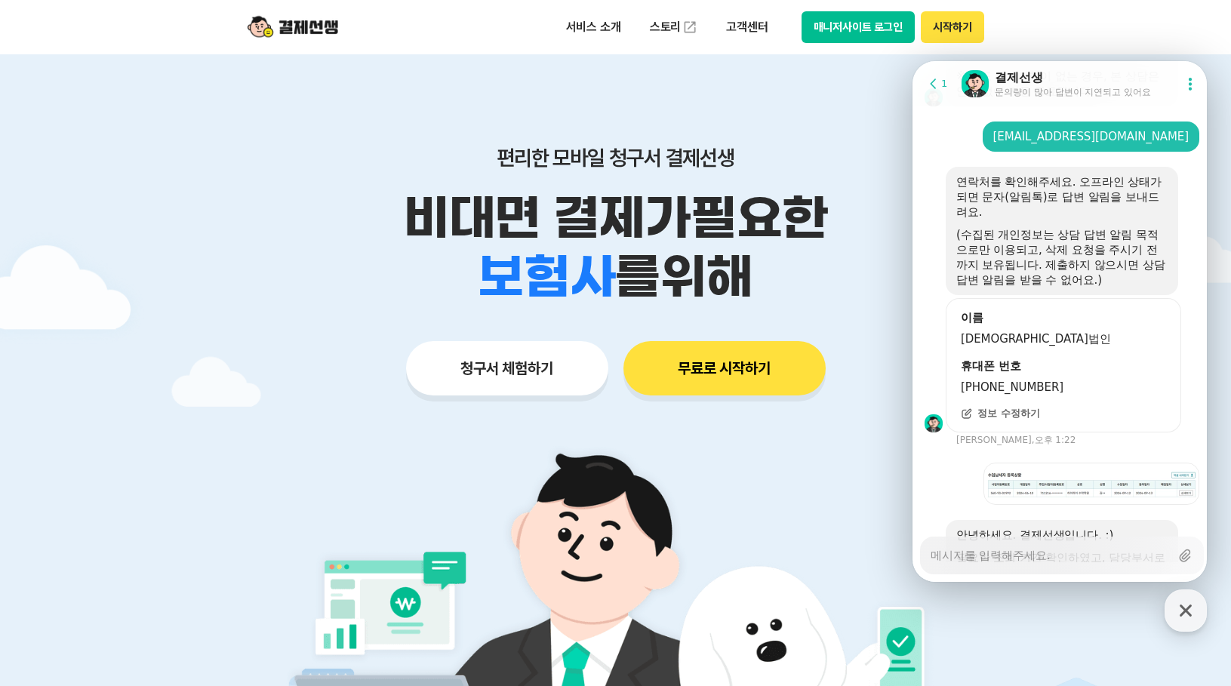
type textarea "x"
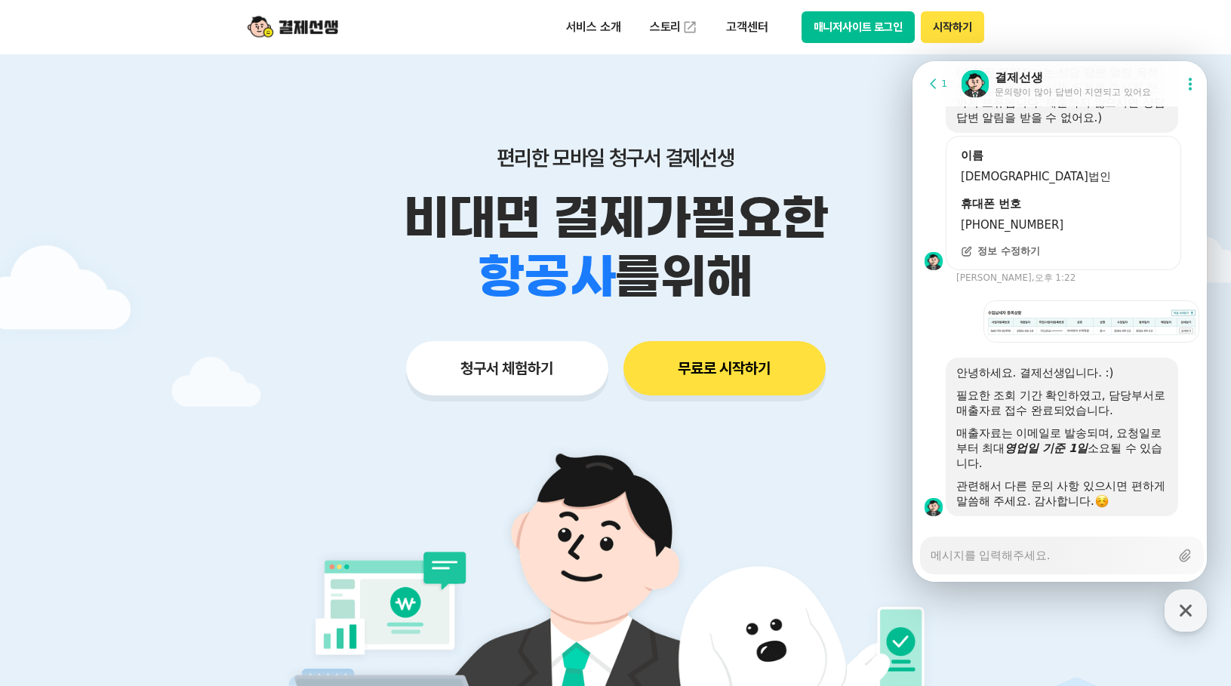
scroll to position [2003, 0]
